Goal: Find specific fact: Find specific fact

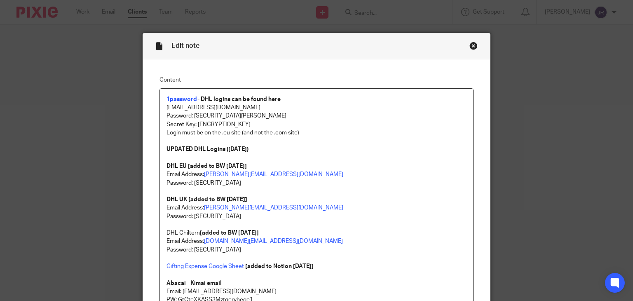
click at [470, 47] on div "Close this dialog window" at bounding box center [474, 46] width 8 height 8
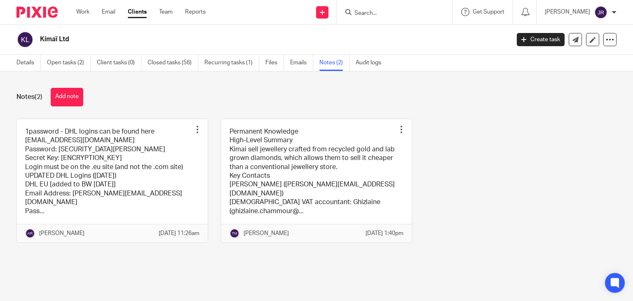
click at [391, 11] on input "Search" at bounding box center [391, 13] width 74 height 7
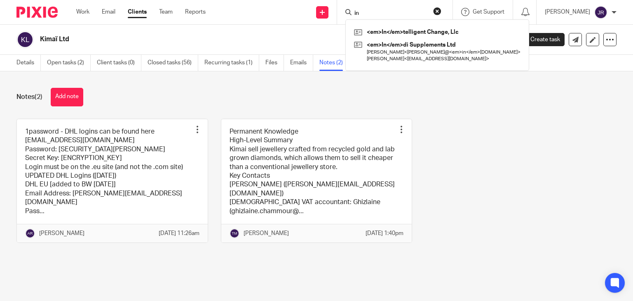
type input "i"
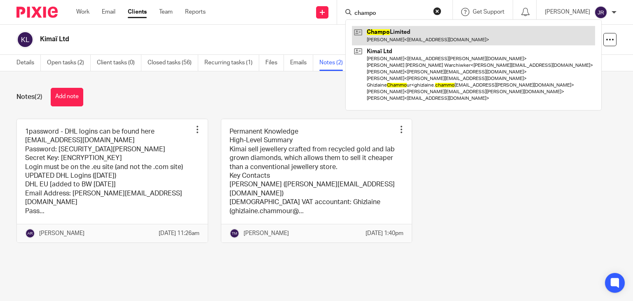
type input "champo"
click at [401, 38] on link at bounding box center [473, 35] width 243 height 19
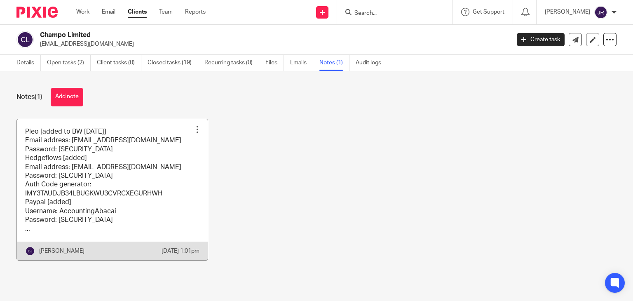
click at [138, 177] on link at bounding box center [112, 189] width 191 height 141
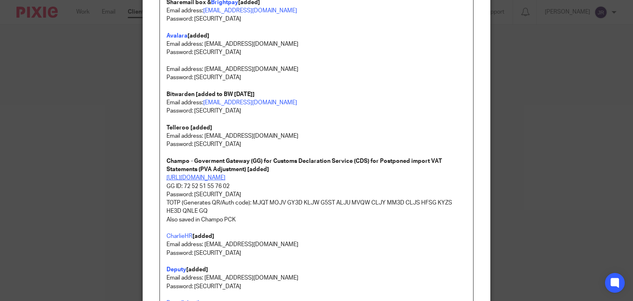
scroll to position [289, 0]
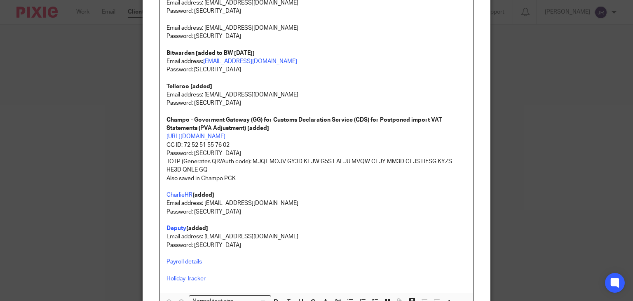
click at [228, 144] on p "GG ID: 72 52 51 55 76 02" at bounding box center [317, 145] width 301 height 8
drag, startPoint x: 231, startPoint y: 146, endPoint x: 180, endPoint y: 142, distance: 51.2
click at [180, 142] on p "GG ID: 72 52 51 55 76 02" at bounding box center [317, 145] width 301 height 8
copy p "72 52 51 55 76 02"
drag, startPoint x: 242, startPoint y: 152, endPoint x: 191, endPoint y: 155, distance: 51.2
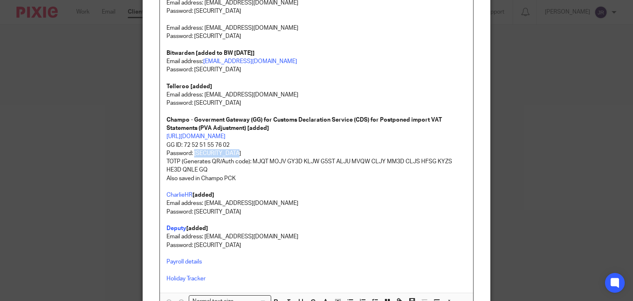
click at [191, 155] on p "Password: BWz%dsk#44pJ98" at bounding box center [317, 153] width 301 height 8
copy p "BWz%dsk#44pJ98"
drag, startPoint x: 226, startPoint y: 146, endPoint x: 181, endPoint y: 146, distance: 44.5
click at [181, 146] on p "GG ID: 72 52 51 55 76 02" at bounding box center [317, 145] width 301 height 8
copy p "72 52 51 55 76 02"
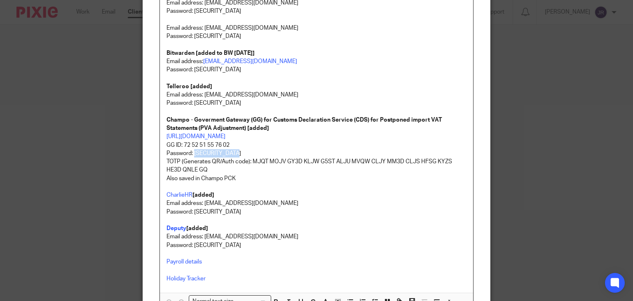
drag, startPoint x: 244, startPoint y: 152, endPoint x: 190, endPoint y: 149, distance: 53.2
click at [190, 149] on p "Password: BWz%dsk#44pJ98" at bounding box center [317, 153] width 301 height 8
copy p "BWz%dsk#44pJ98"
